Goal: Information Seeking & Learning: Learn about a topic

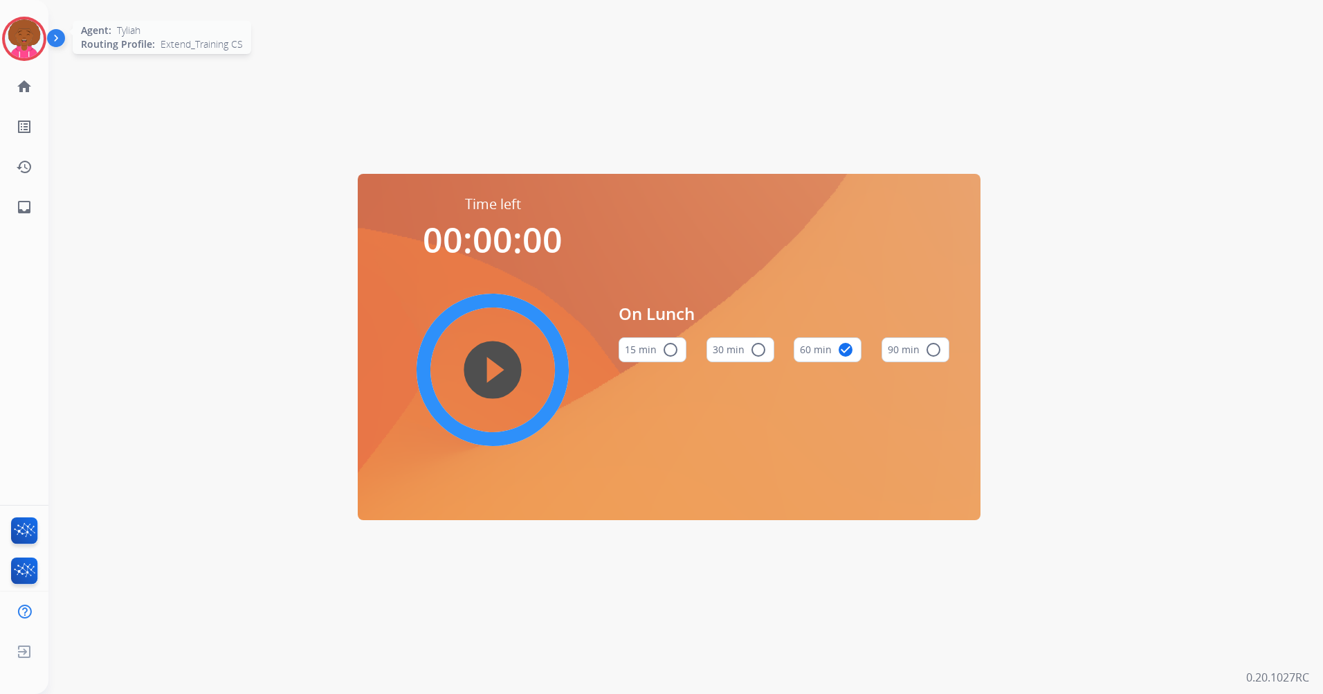
click at [38, 47] on img at bounding box center [24, 38] width 39 height 39
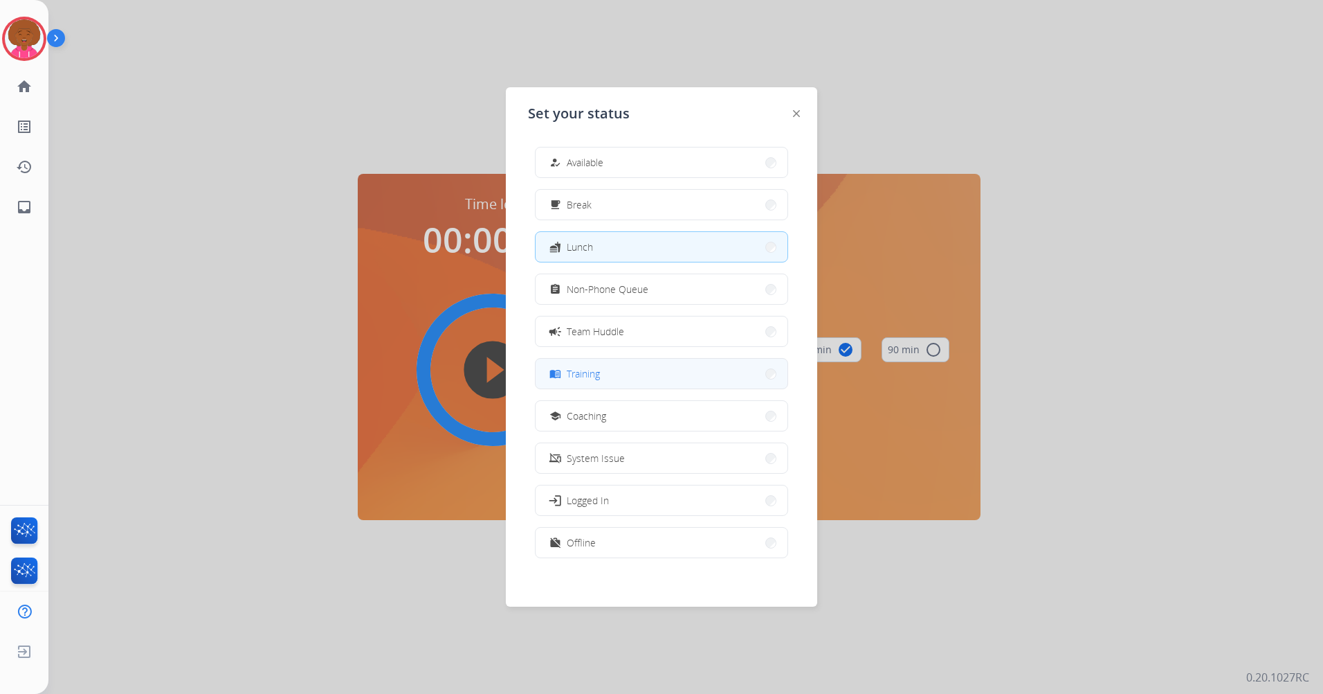
click at [611, 377] on button "menu_book Training" at bounding box center [662, 374] width 252 height 30
